Goal: Download file/media

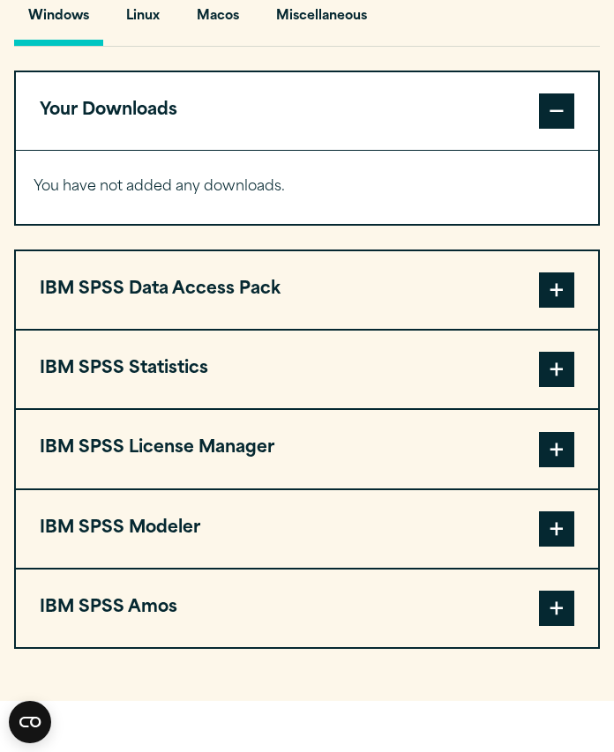
scroll to position [1308, 0]
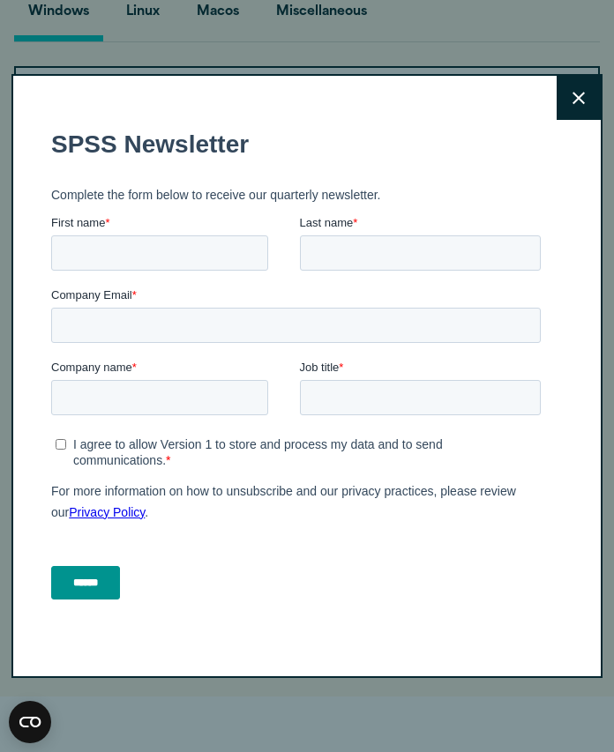
click at [574, 92] on icon at bounding box center [578, 98] width 12 height 13
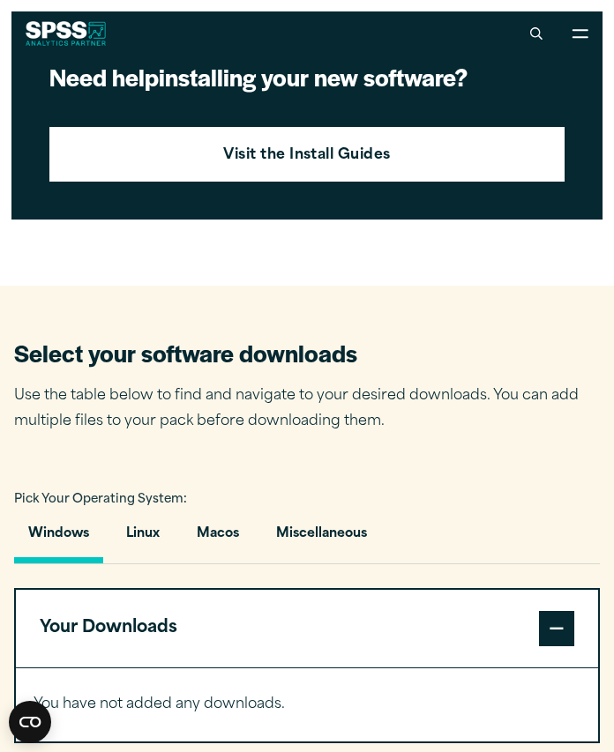
scroll to position [783, 0]
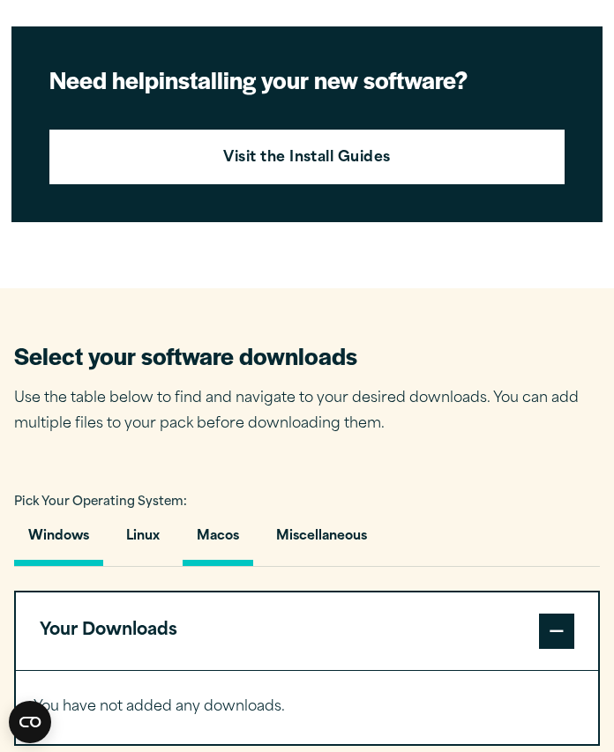
click at [208, 541] on button "Macos" at bounding box center [218, 541] width 71 height 50
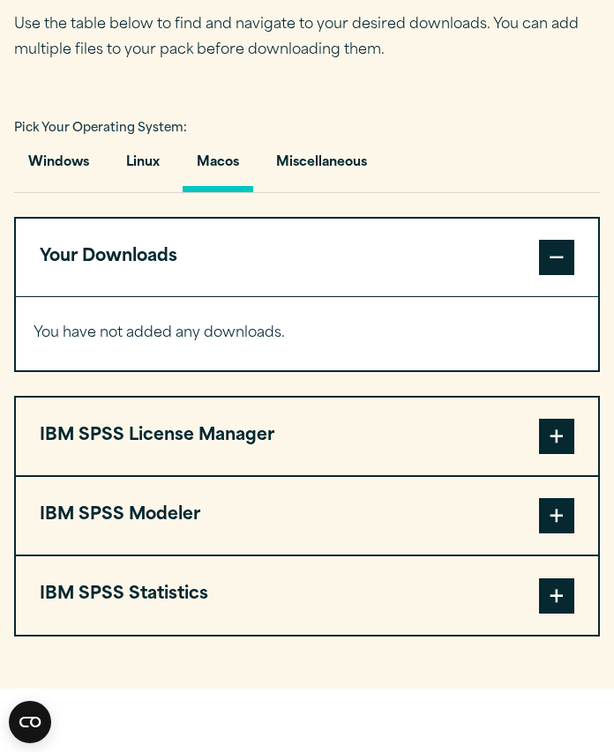
scroll to position [1176, 0]
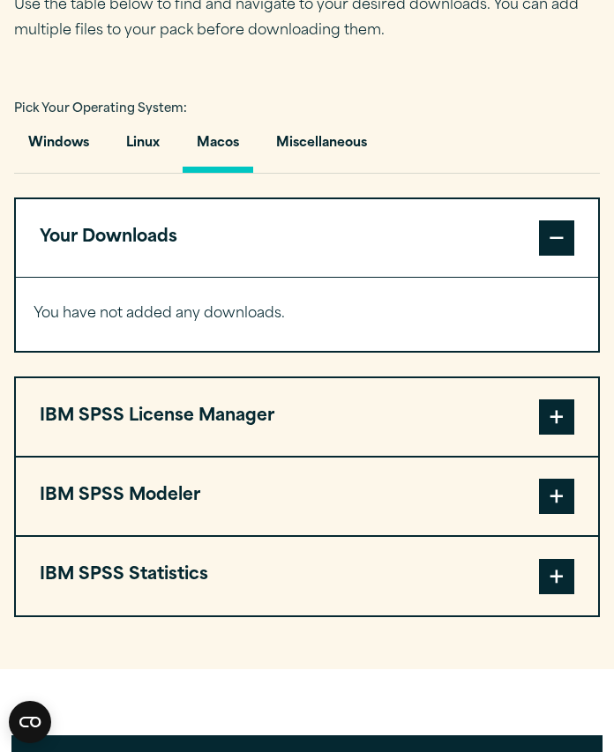
click at [550, 575] on span at bounding box center [556, 576] width 35 height 35
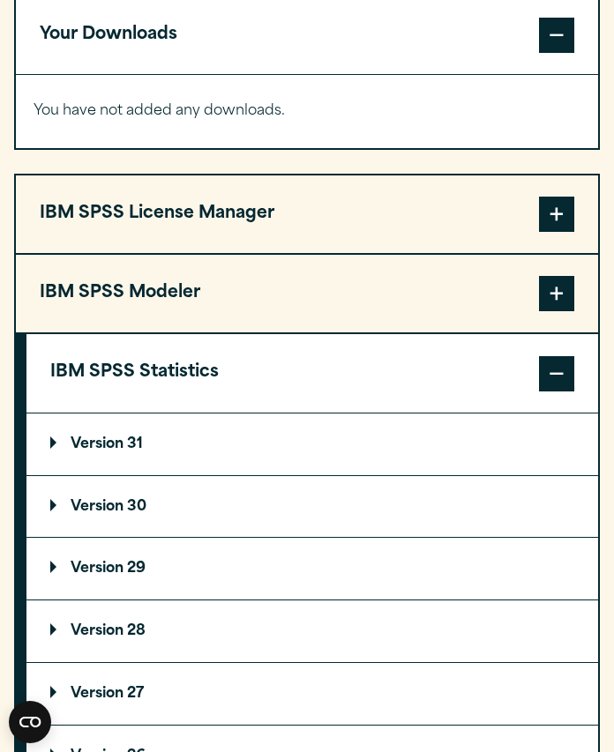
scroll to position [1406, 0]
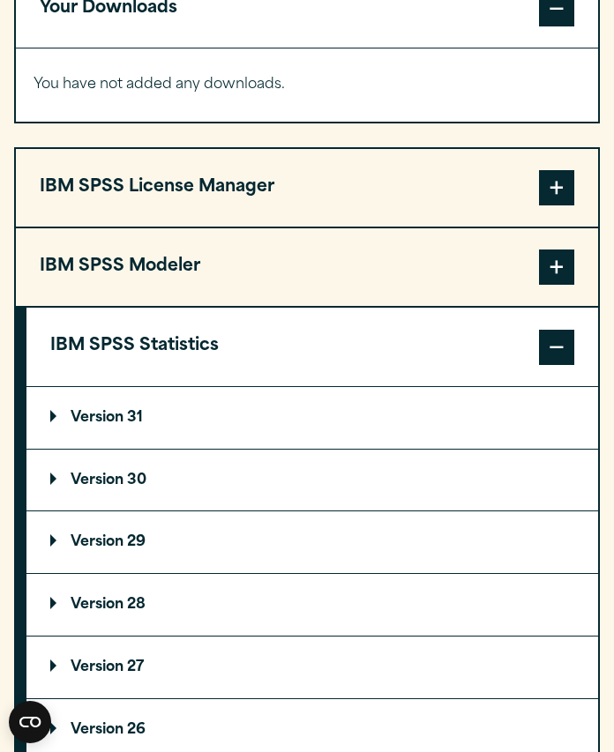
click at [116, 411] on p "Version 31" at bounding box center [96, 418] width 93 height 14
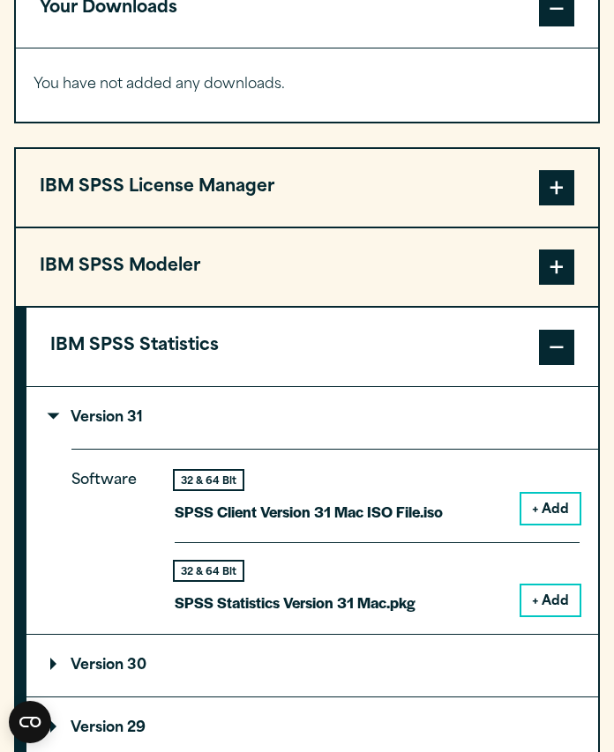
click at [551, 509] on button "+ Add" at bounding box center [550, 509] width 58 height 30
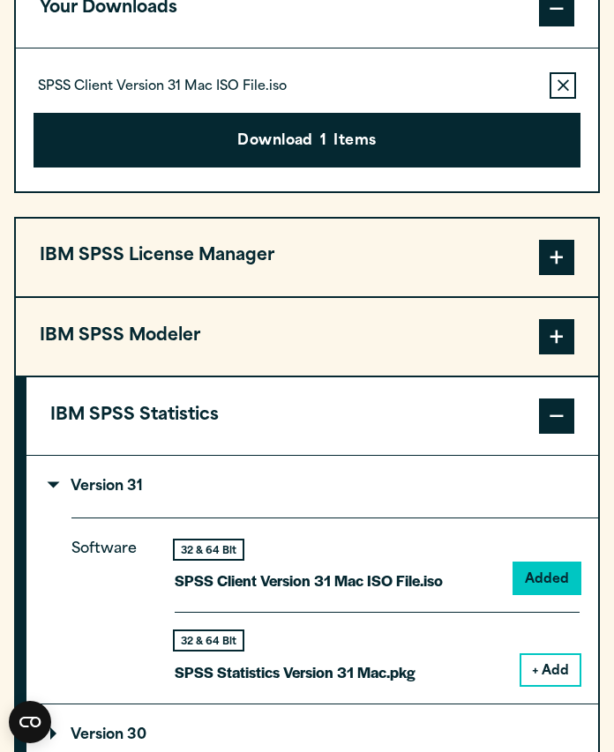
click at [554, 673] on button "+ Add" at bounding box center [550, 670] width 58 height 30
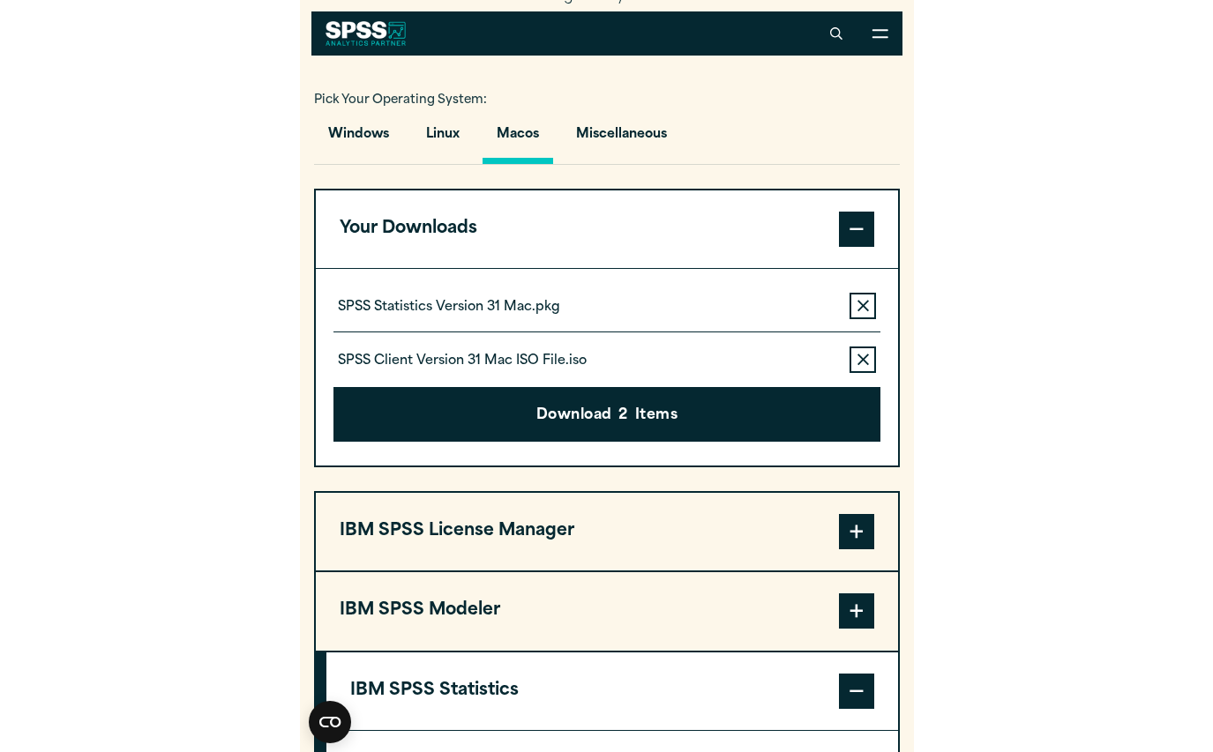
scroll to position [1108, 0]
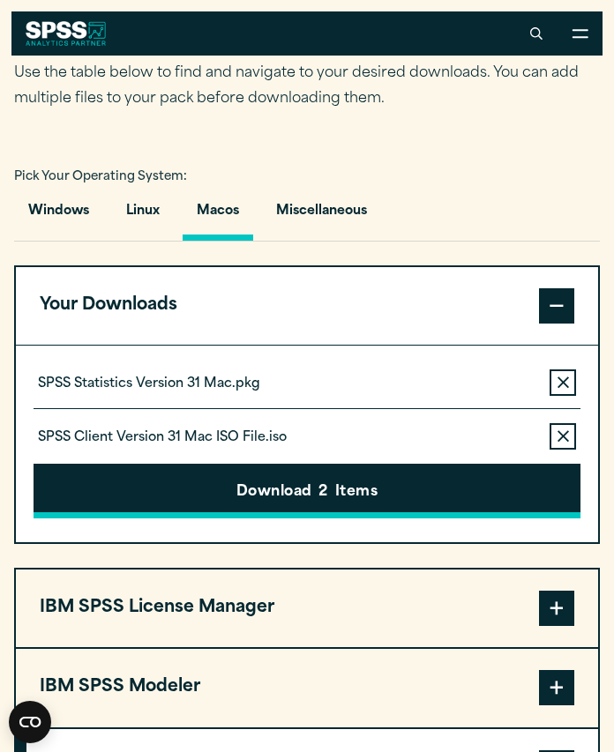
click at [318, 504] on span "2" at bounding box center [322, 492] width 9 height 23
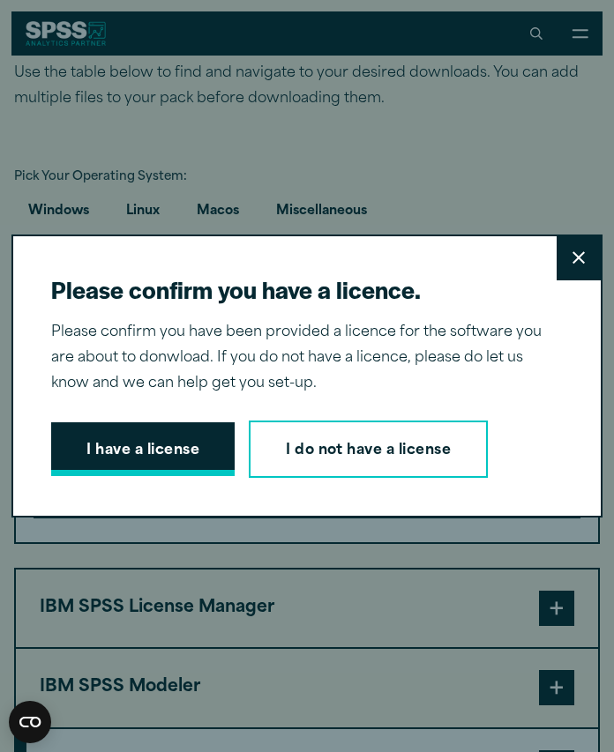
click at [175, 444] on button "I have a license" at bounding box center [142, 449] width 183 height 55
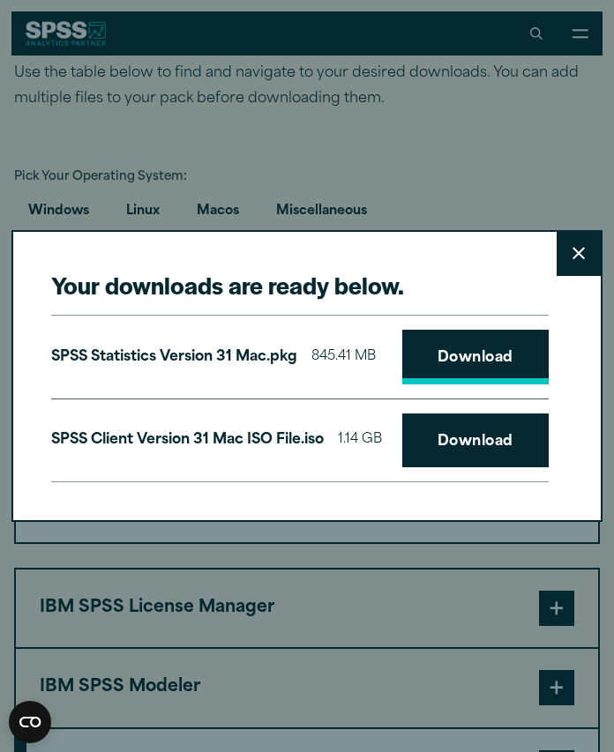
click at [467, 360] on link "Download" at bounding box center [475, 357] width 146 height 55
click at [469, 438] on link "Download" at bounding box center [475, 441] width 146 height 55
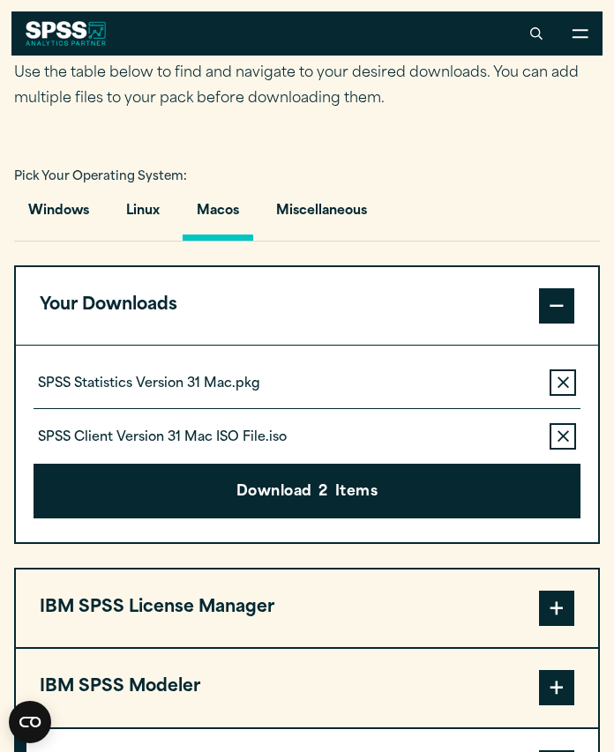
click at [499, 109] on div "Your downloads are ready below. Close SPSS Statistics Version 31 Mac.pkg 845.41…" at bounding box center [307, 376] width 614 height 752
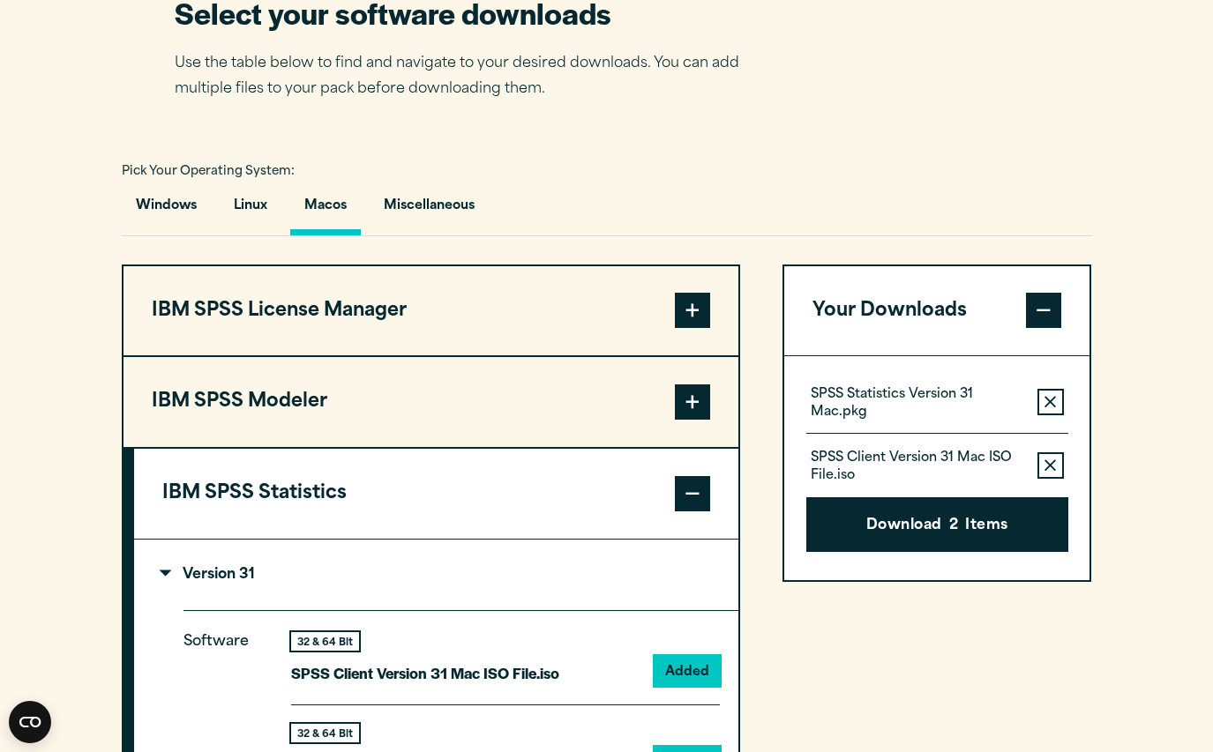
scroll to position [1055, 0]
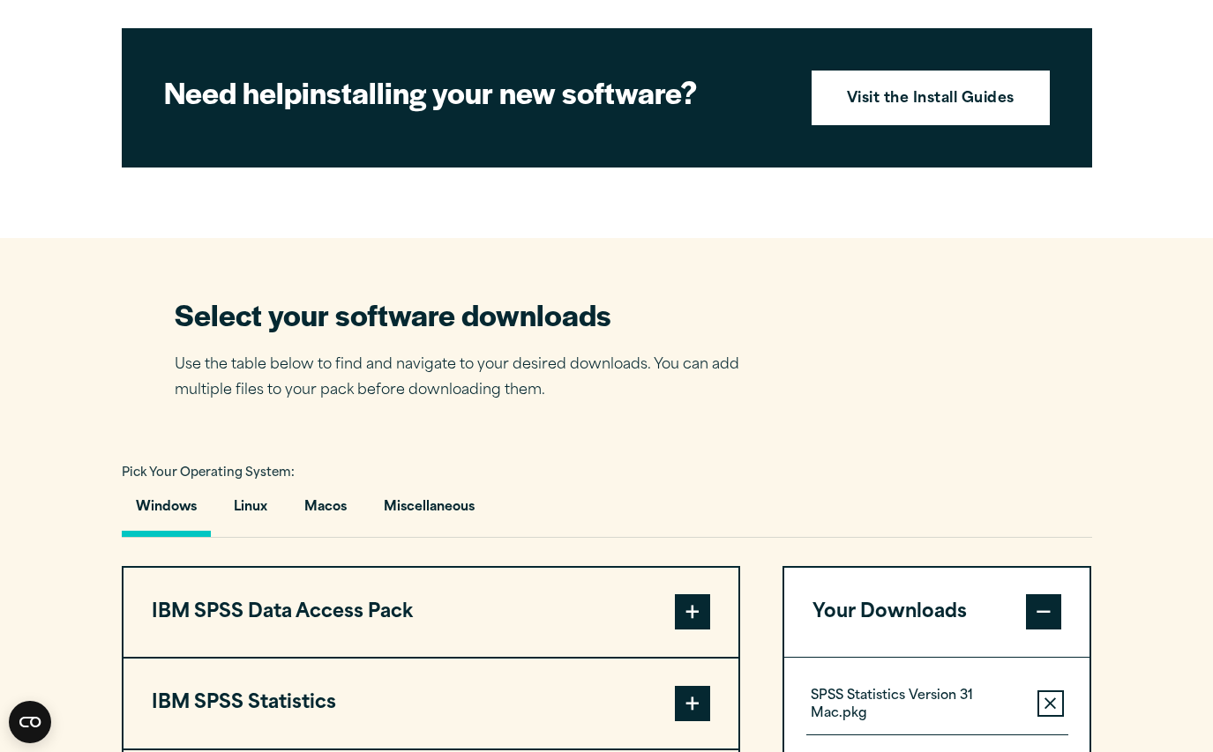
scroll to position [867, 0]
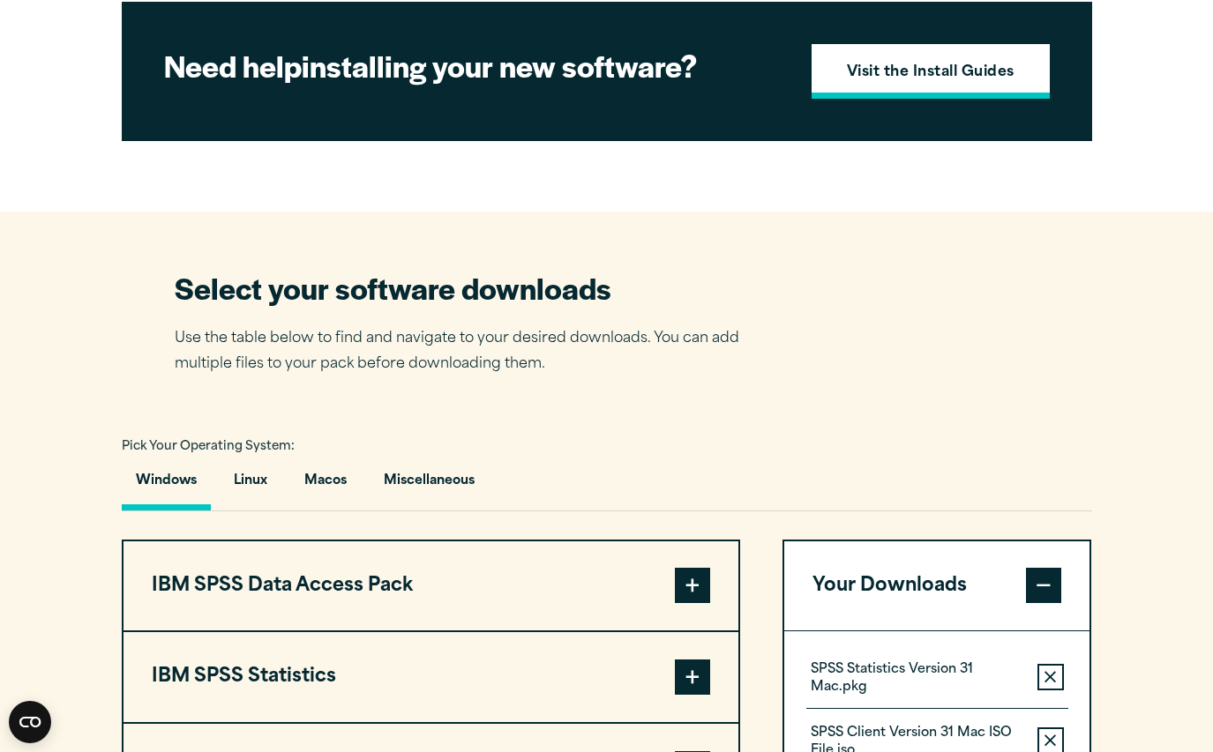
click at [939, 85] on strong "Visit the Install Guides" at bounding box center [931, 73] width 168 height 23
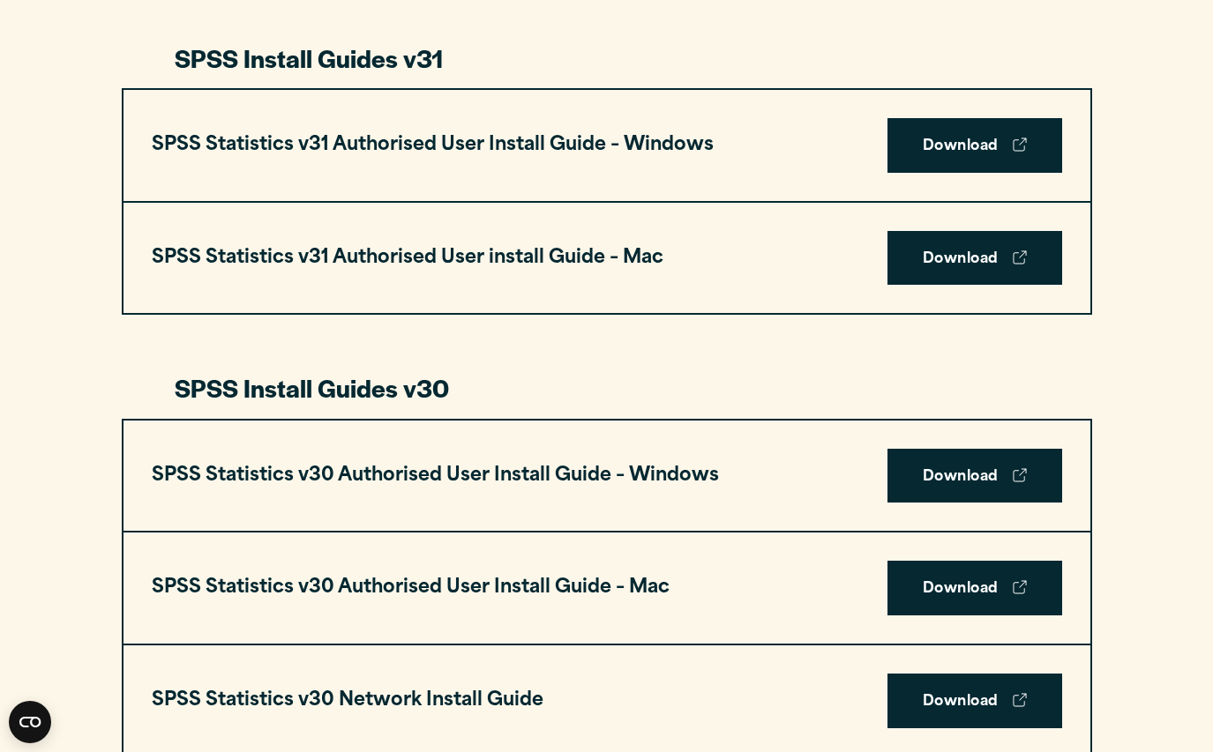
scroll to position [944, 0]
click at [937, 252] on link "Download" at bounding box center [974, 258] width 175 height 55
